Goal: Find specific page/section: Find specific page/section

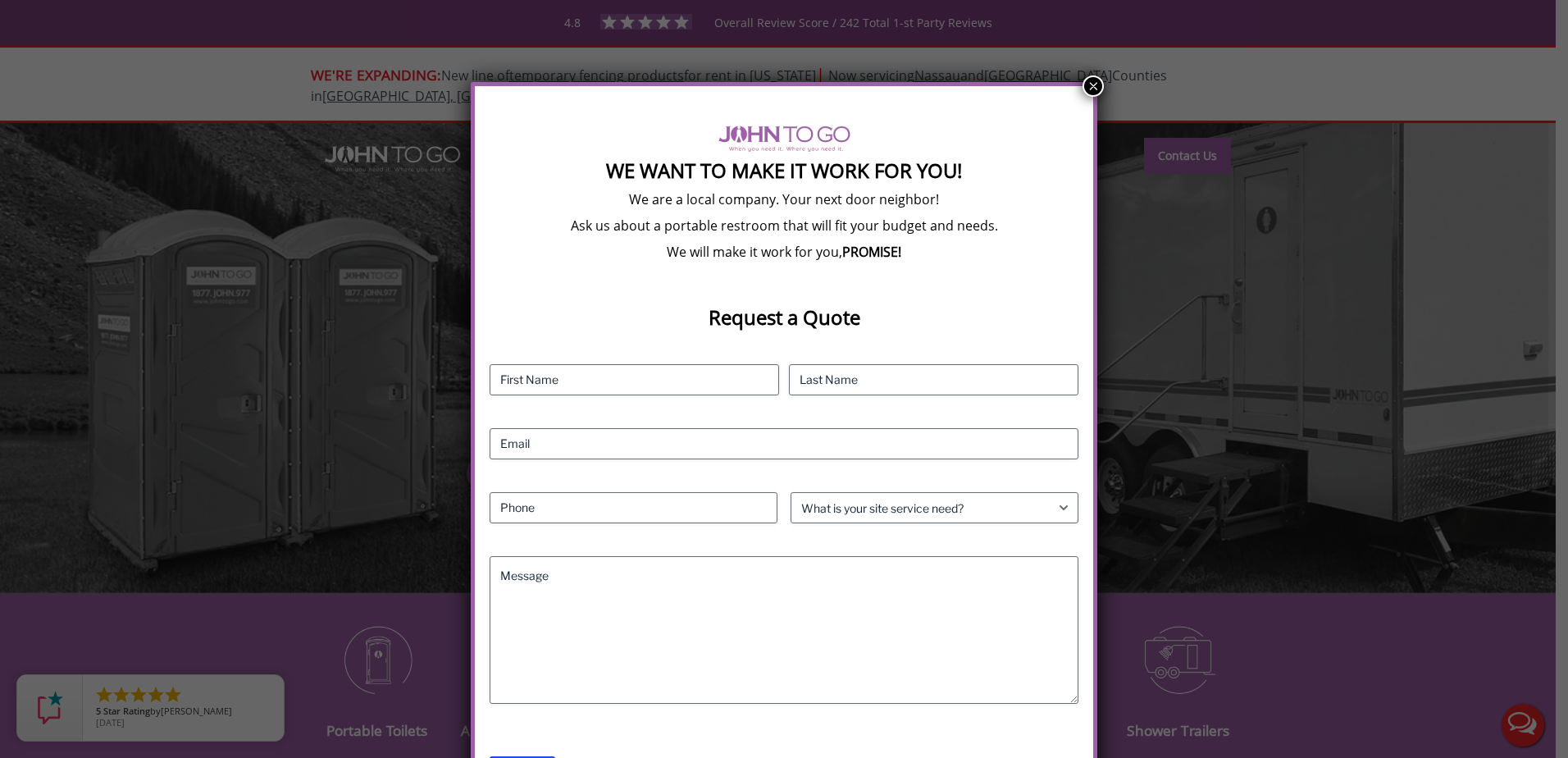
click at [1086, 84] on button "×" at bounding box center [1093, 86] width 21 height 21
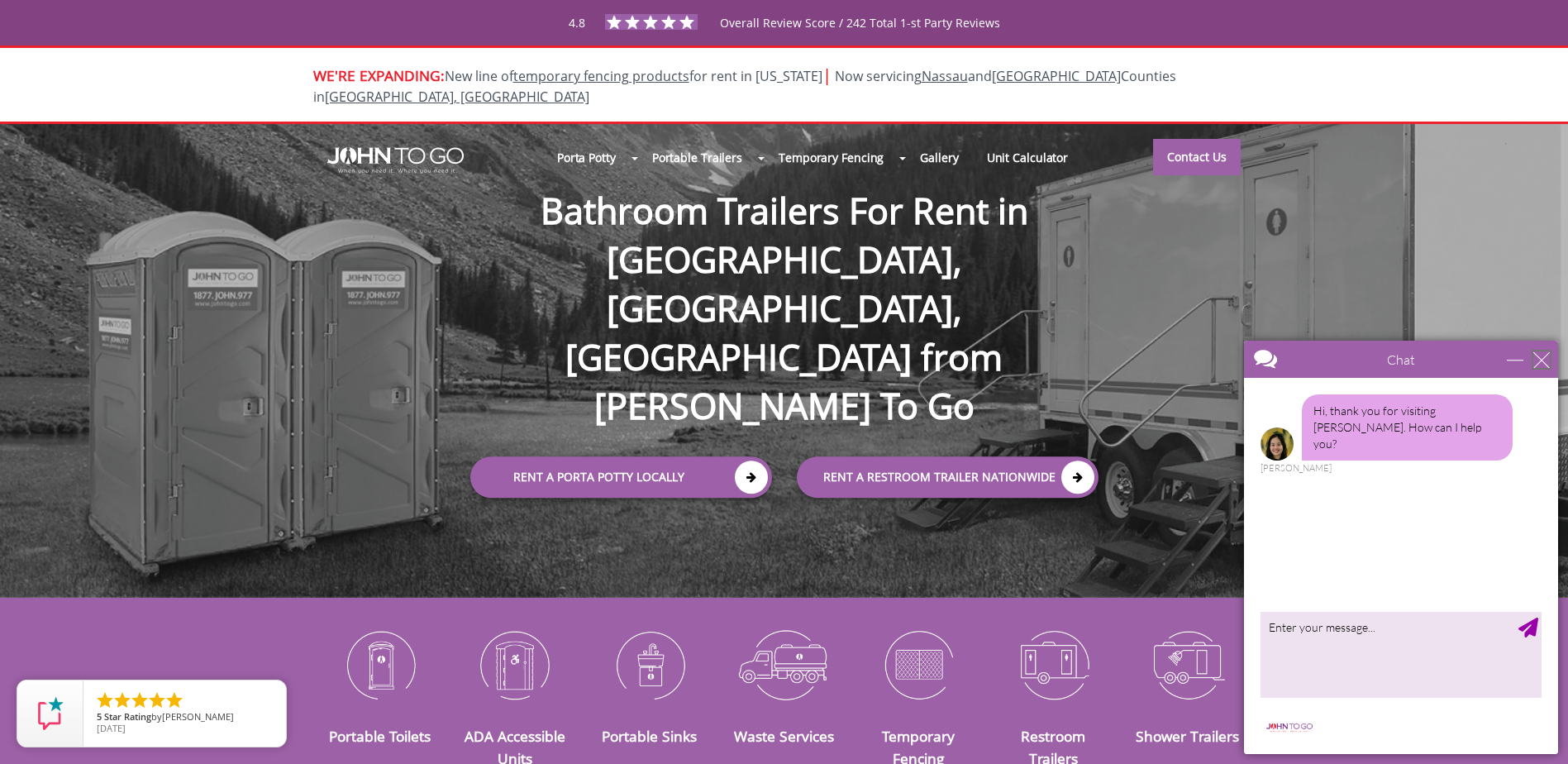
click at [1540, 358] on div "close" at bounding box center [1542, 360] width 17 height 17
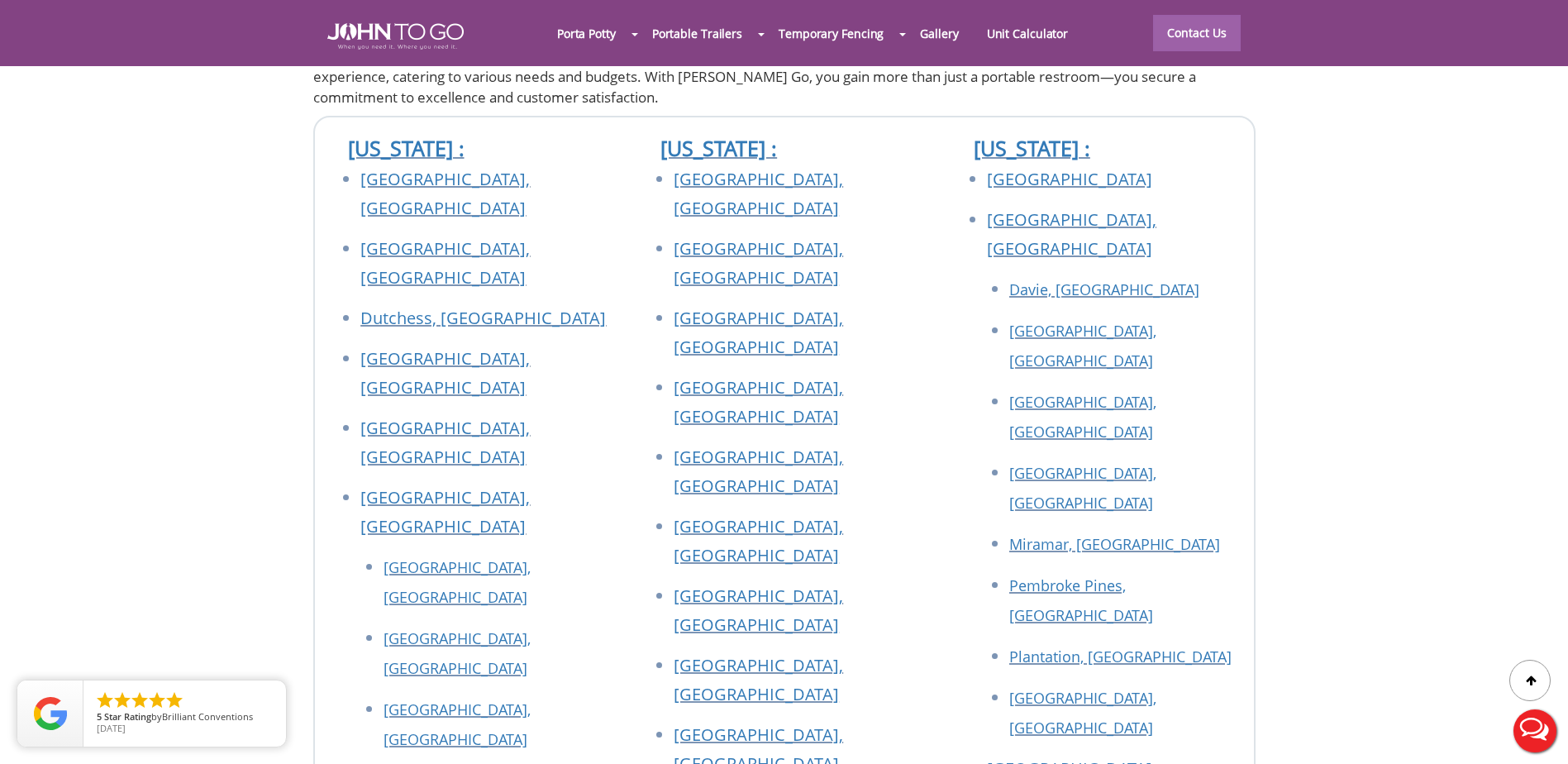
scroll to position [6091, 0]
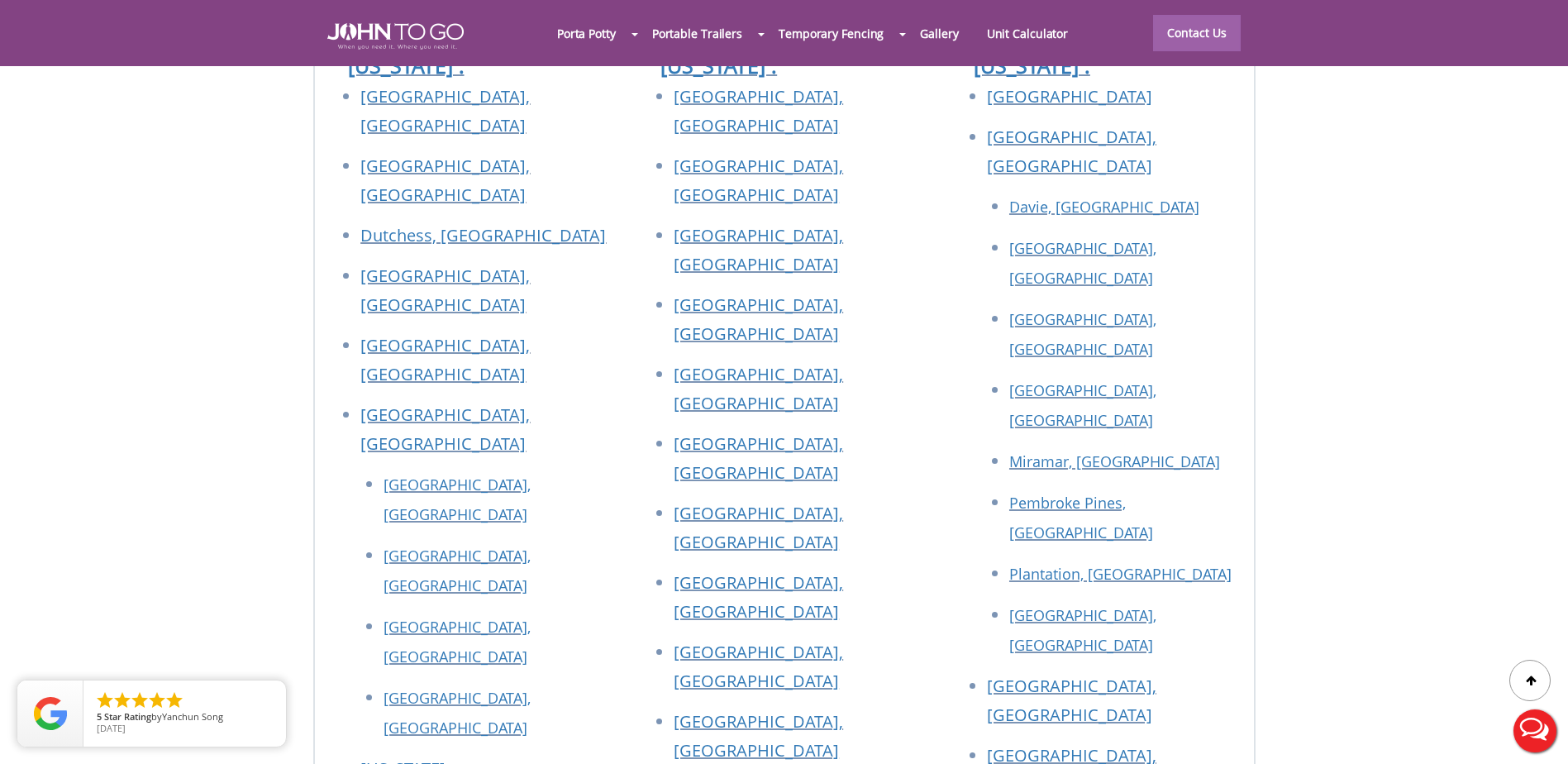
click at [1080, 432] on div at bounding box center [784, 382] width 1568 height 764
click at [1029, 675] on link "[GEOGRAPHIC_DATA], [GEOGRAPHIC_DATA]" at bounding box center [1072, 701] width 170 height 52
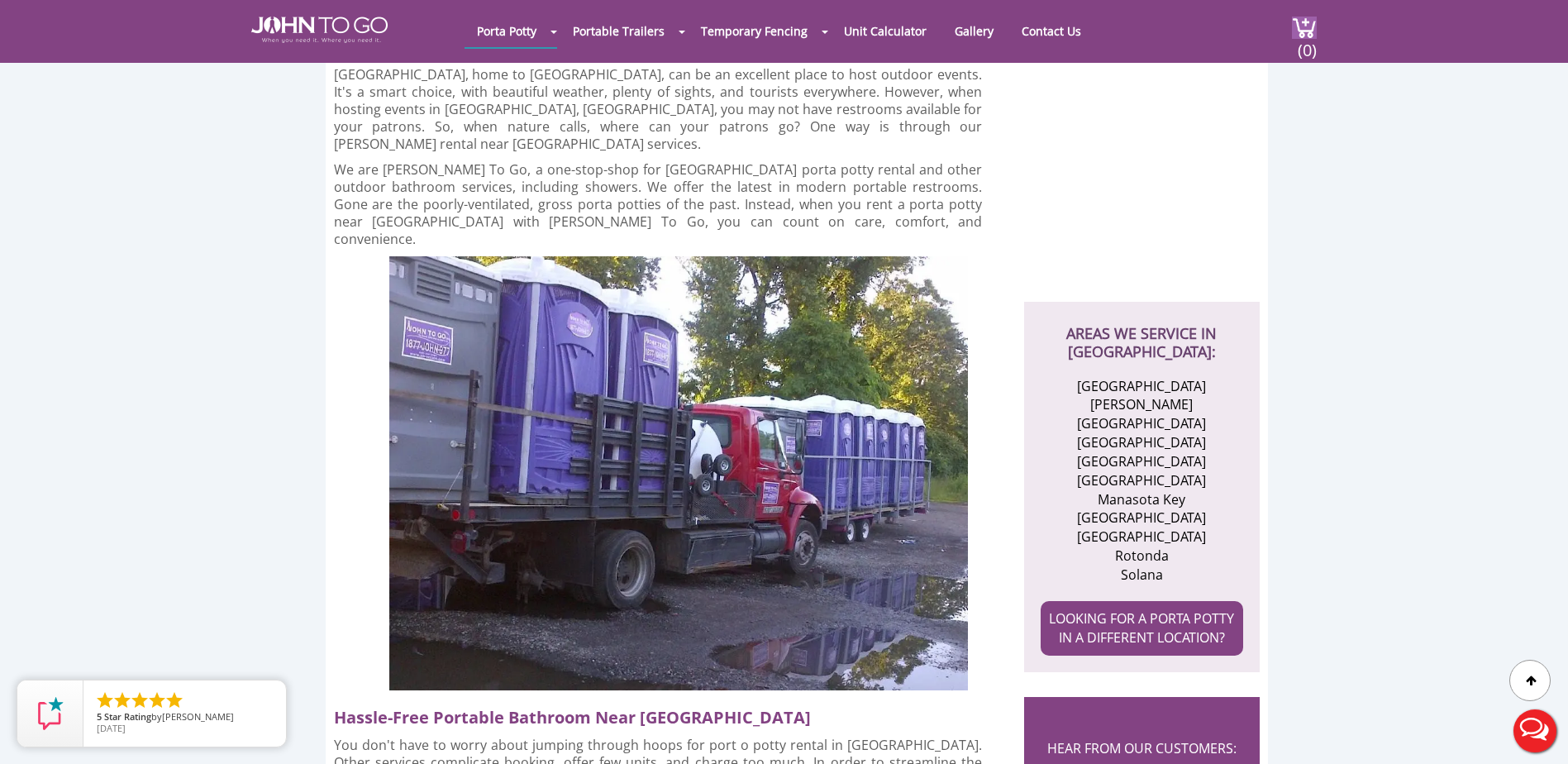
scroll to position [496, 0]
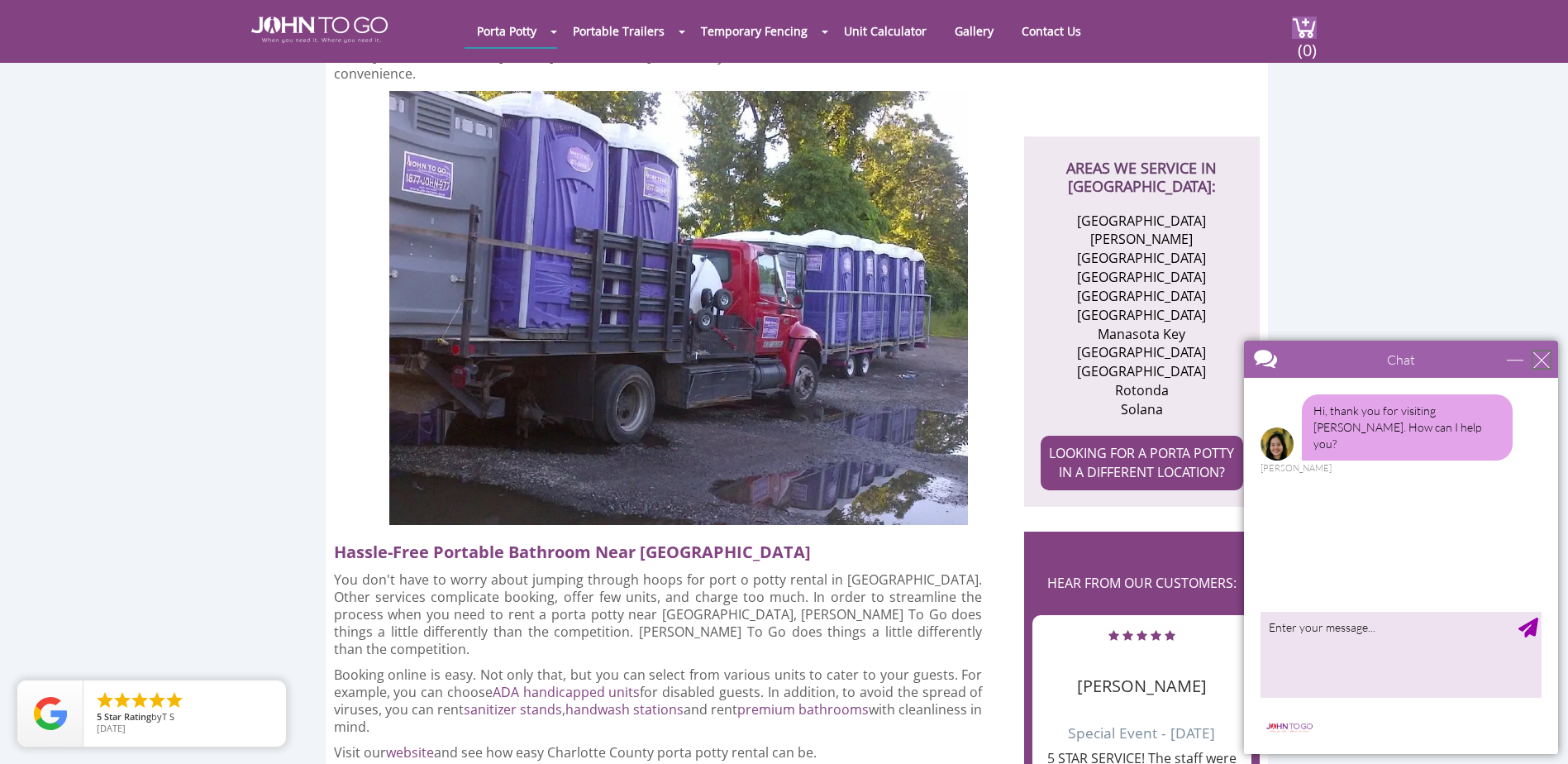
click at [1546, 355] on div "close" at bounding box center [1542, 360] width 17 height 17
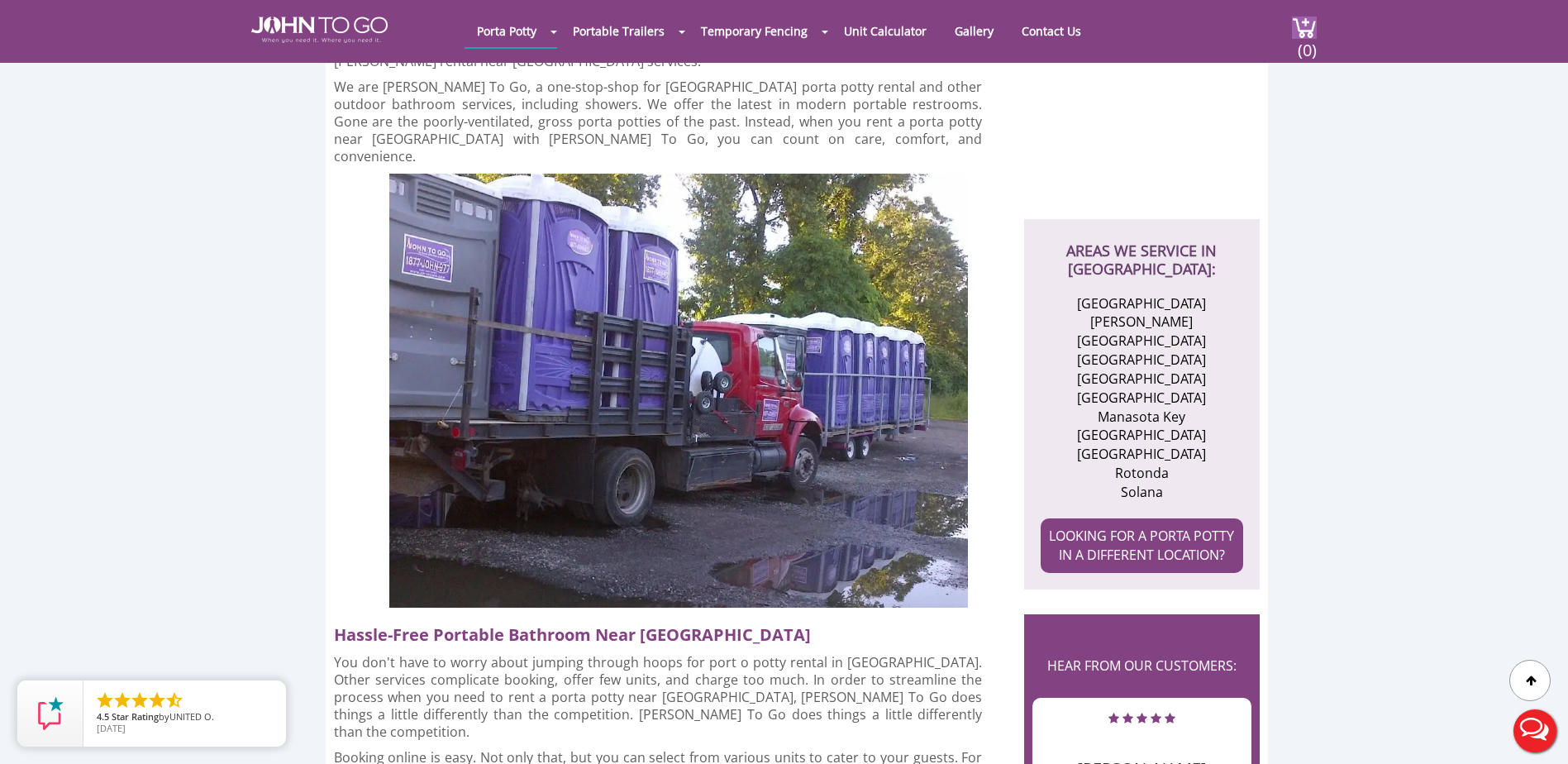
scroll to position [330, 0]
